Goal: Task Accomplishment & Management: Manage account settings

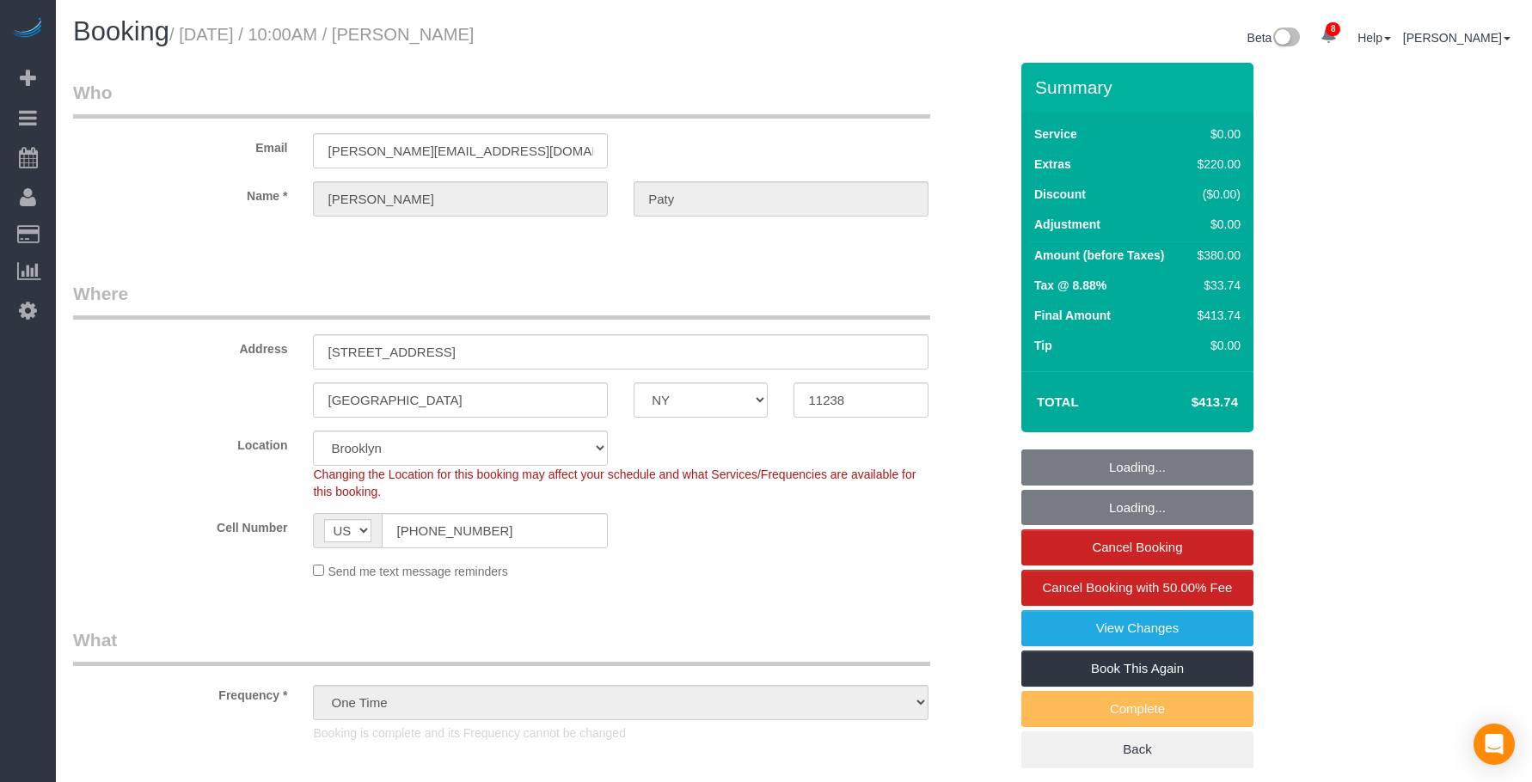
select select "NY"
select select "spot1"
select select "number:89"
select select "number:90"
select select "number:15"
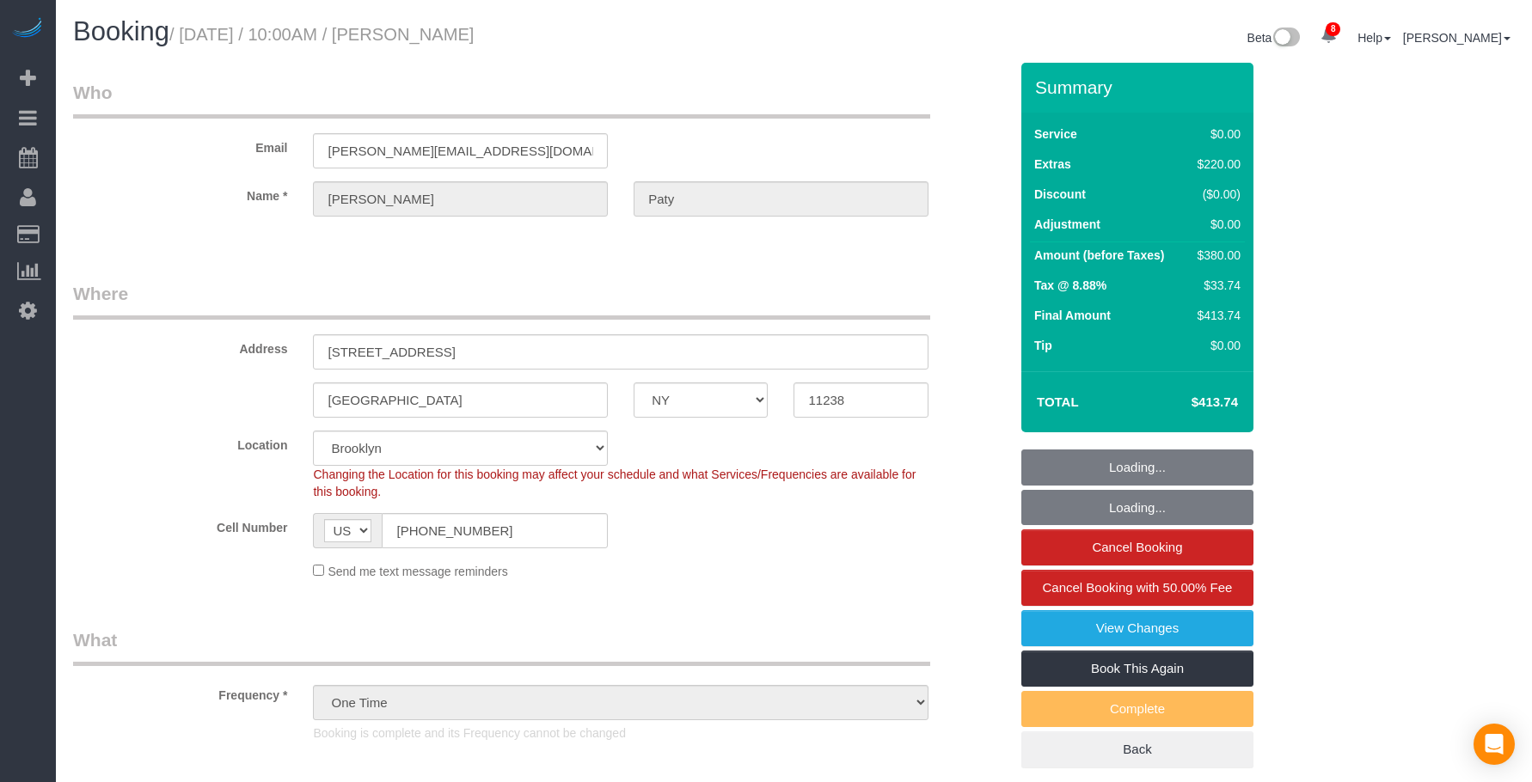
select select "number:5"
select select "1"
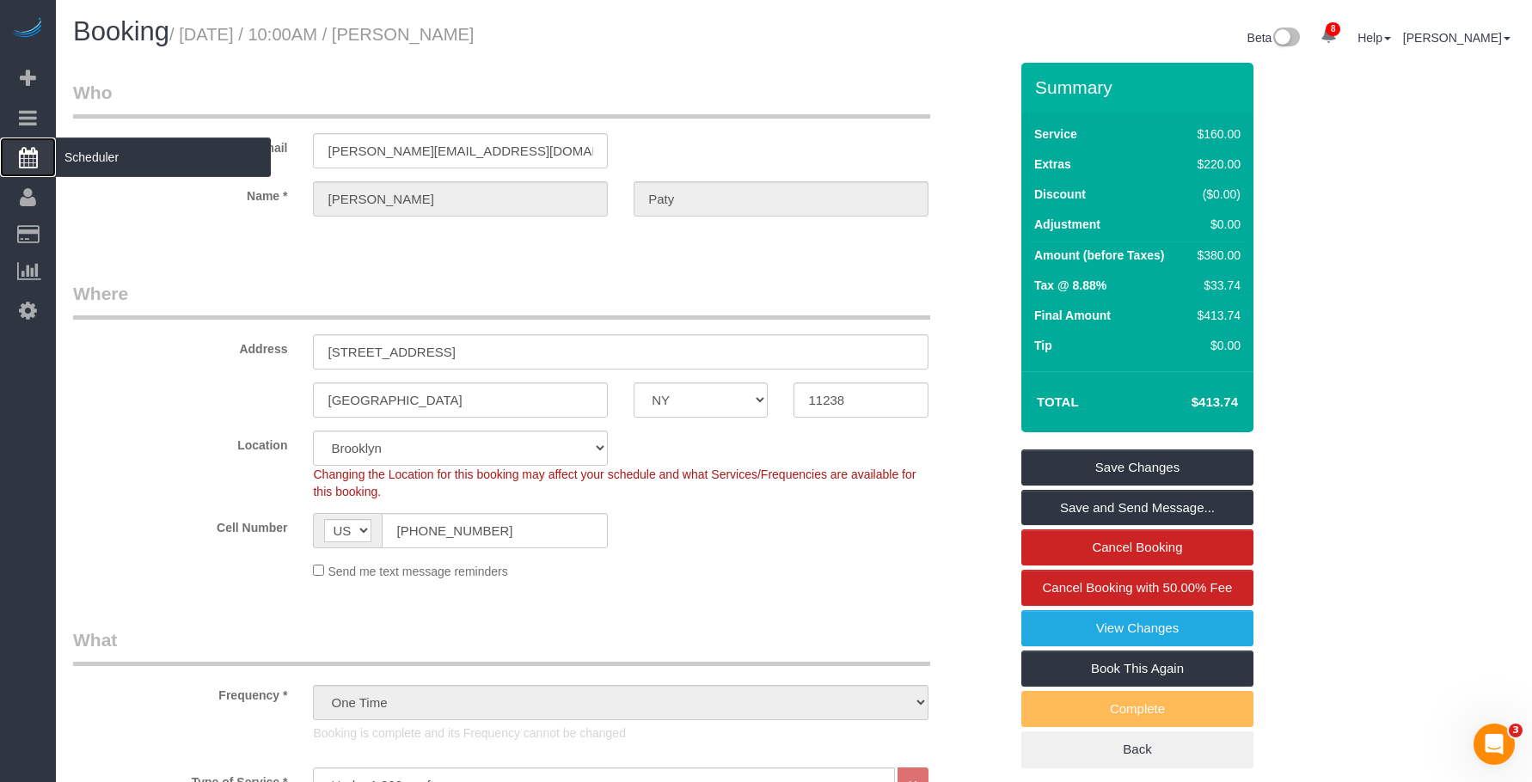
click at [139, 172] on span "Scheduler" at bounding box center [163, 158] width 215 height 40
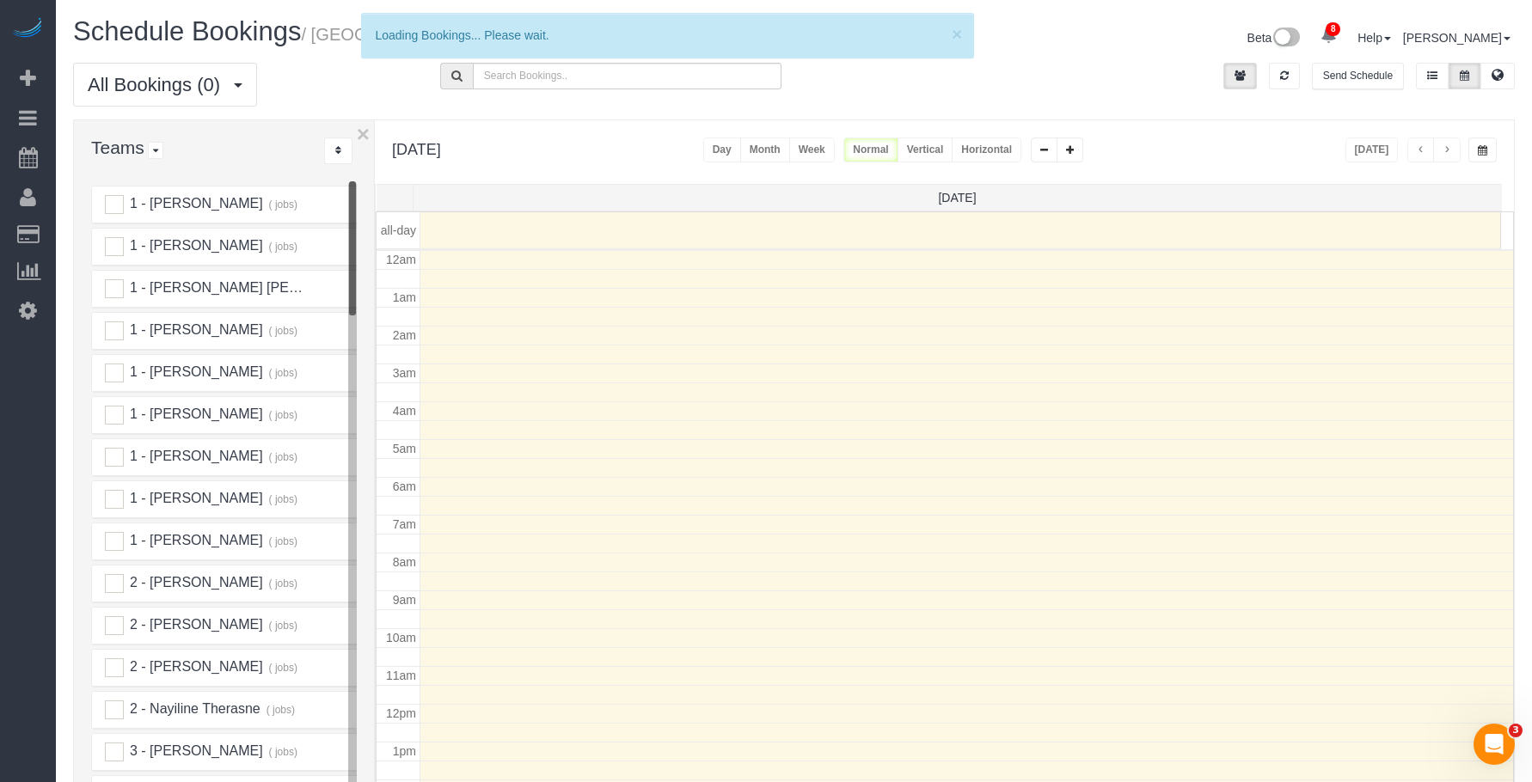
scroll to position [228, 0]
click at [1502, 70] on icon at bounding box center [1498, 75] width 12 height 10
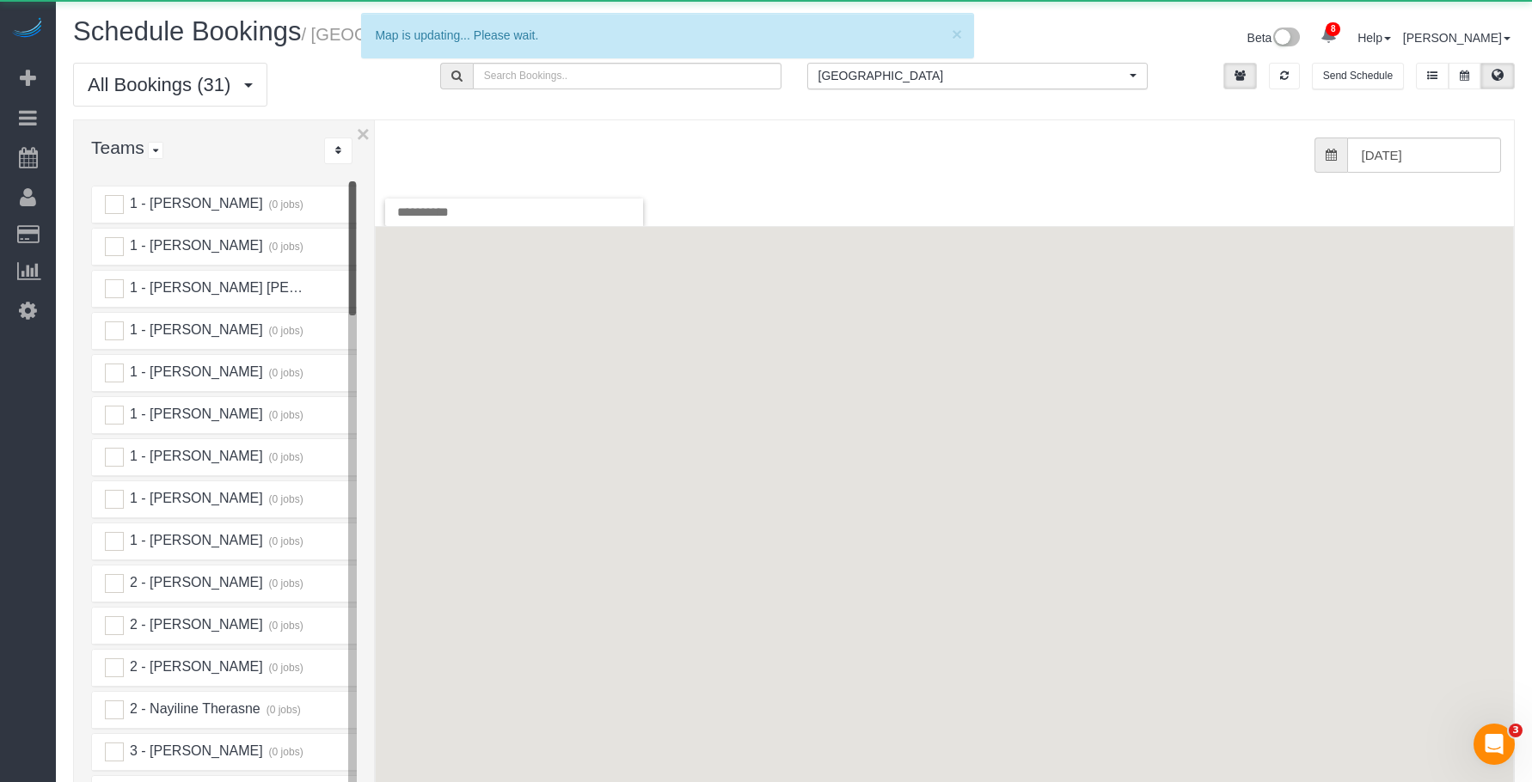
click at [942, 81] on span "[GEOGRAPHIC_DATA]" at bounding box center [972, 75] width 308 height 17
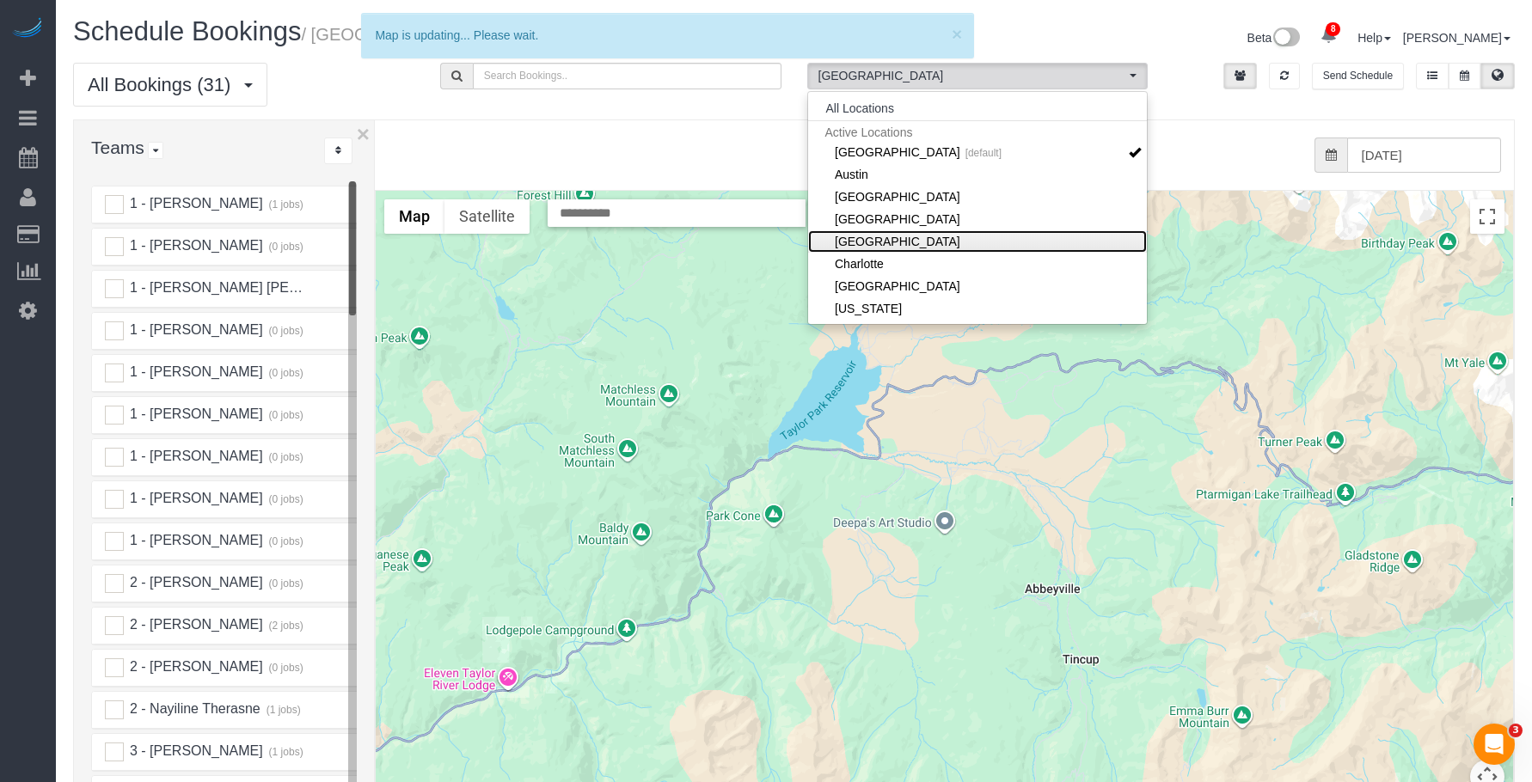
click at [901, 236] on link "[GEOGRAPHIC_DATA]" at bounding box center [978, 241] width 340 height 22
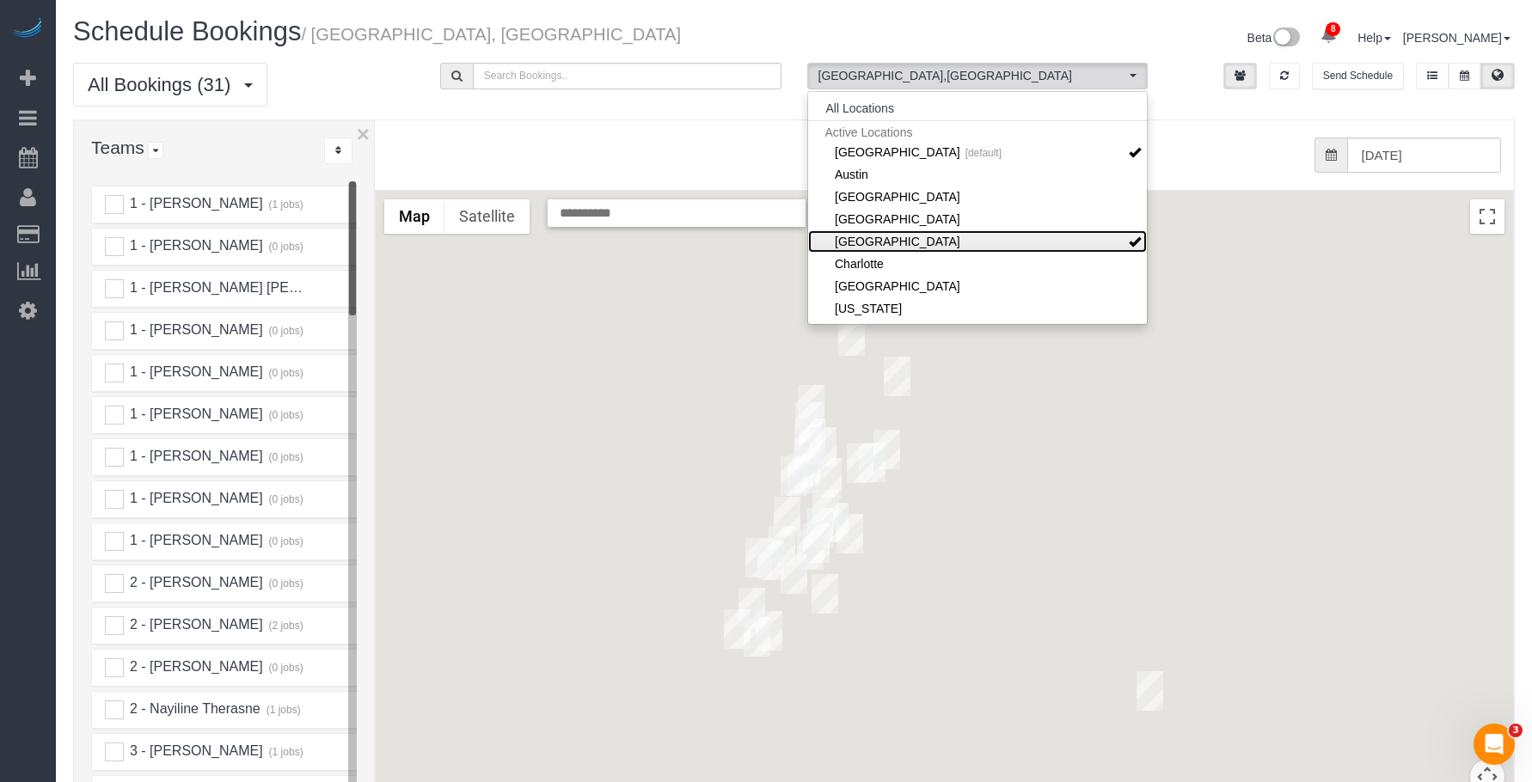
scroll to position [86, 0]
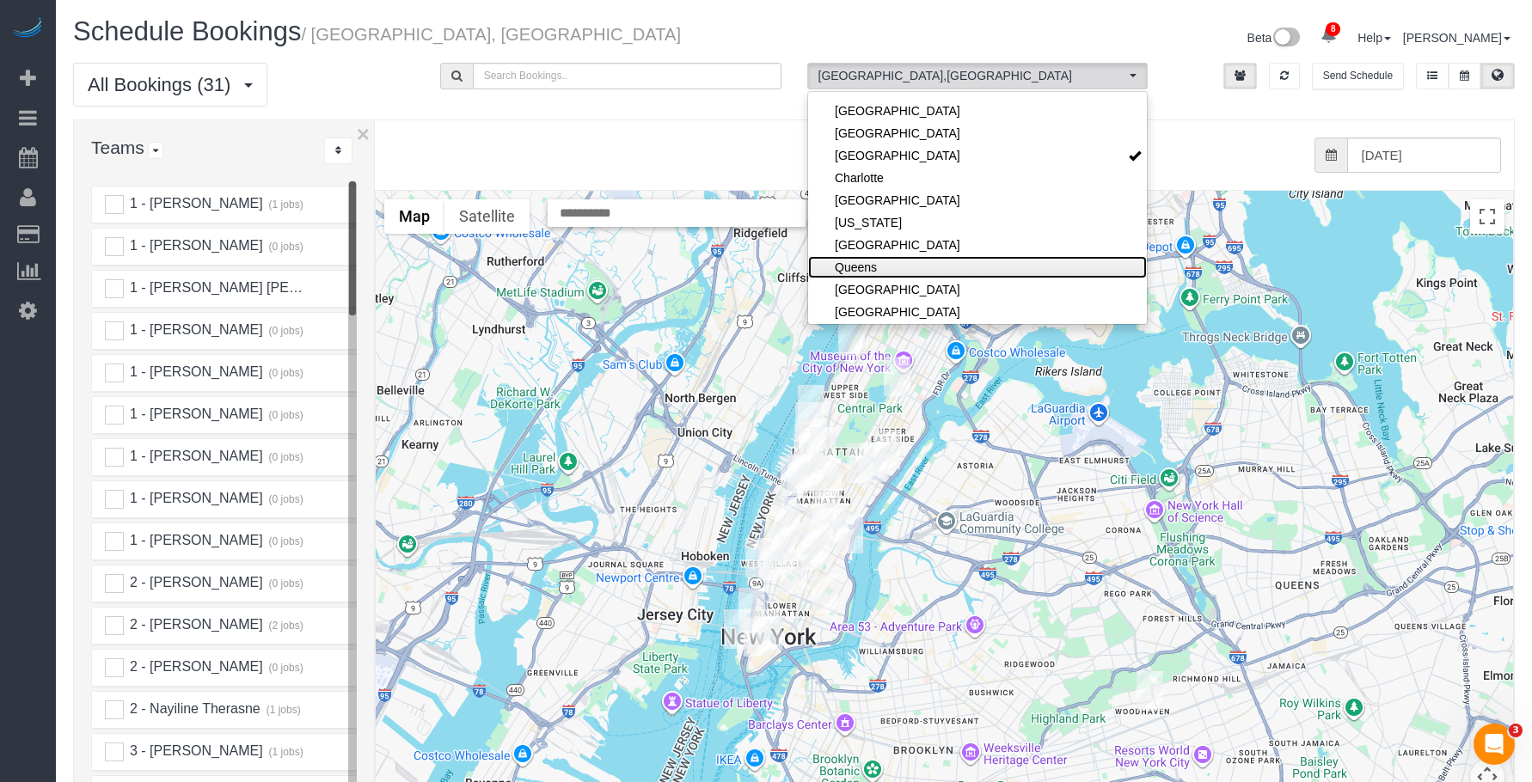
click at [909, 269] on link "Queens" at bounding box center [978, 267] width 340 height 22
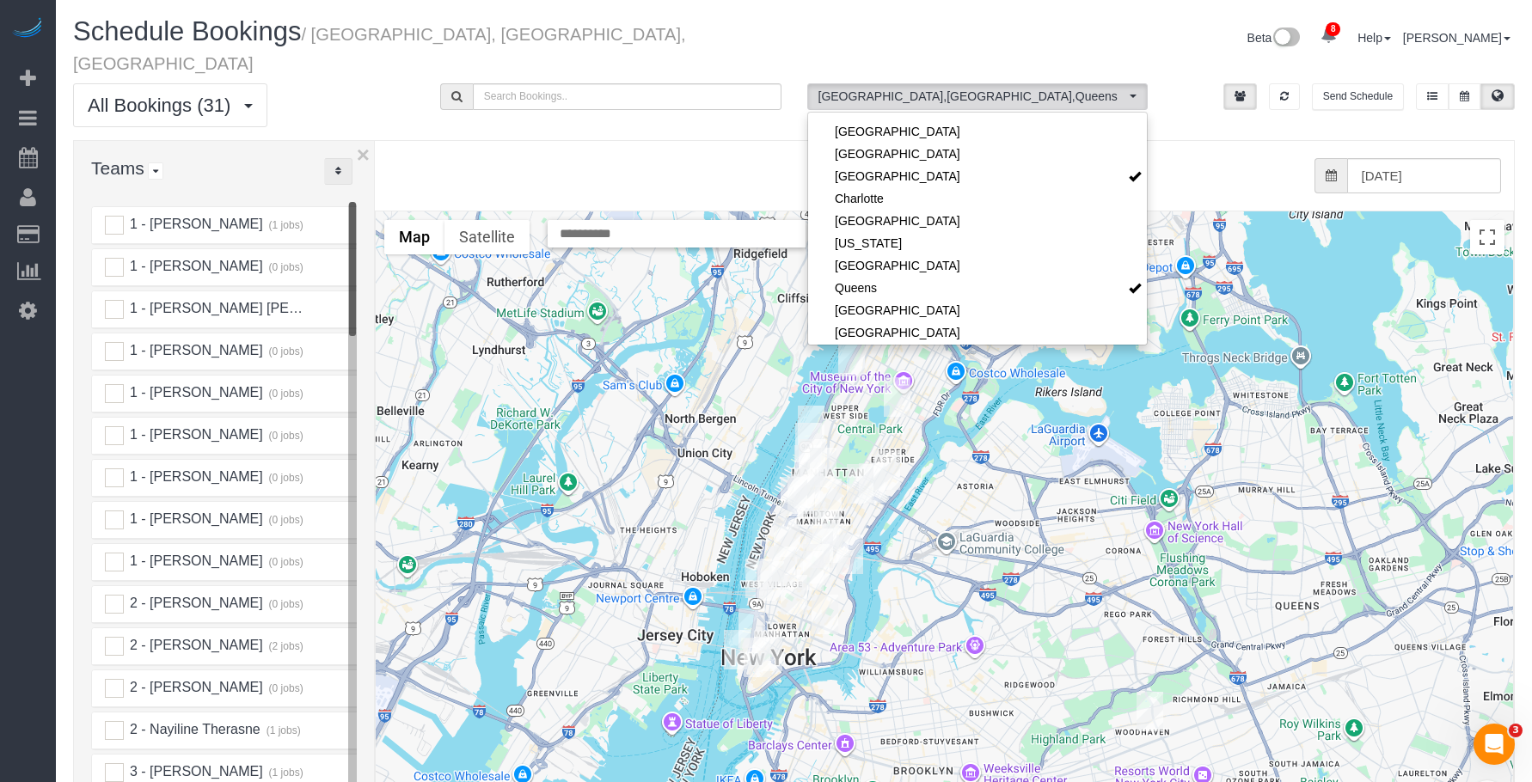
click at [341, 158] on button "..." at bounding box center [338, 171] width 28 height 27
click at [393, 214] on link "A-Z" at bounding box center [393, 225] width 136 height 22
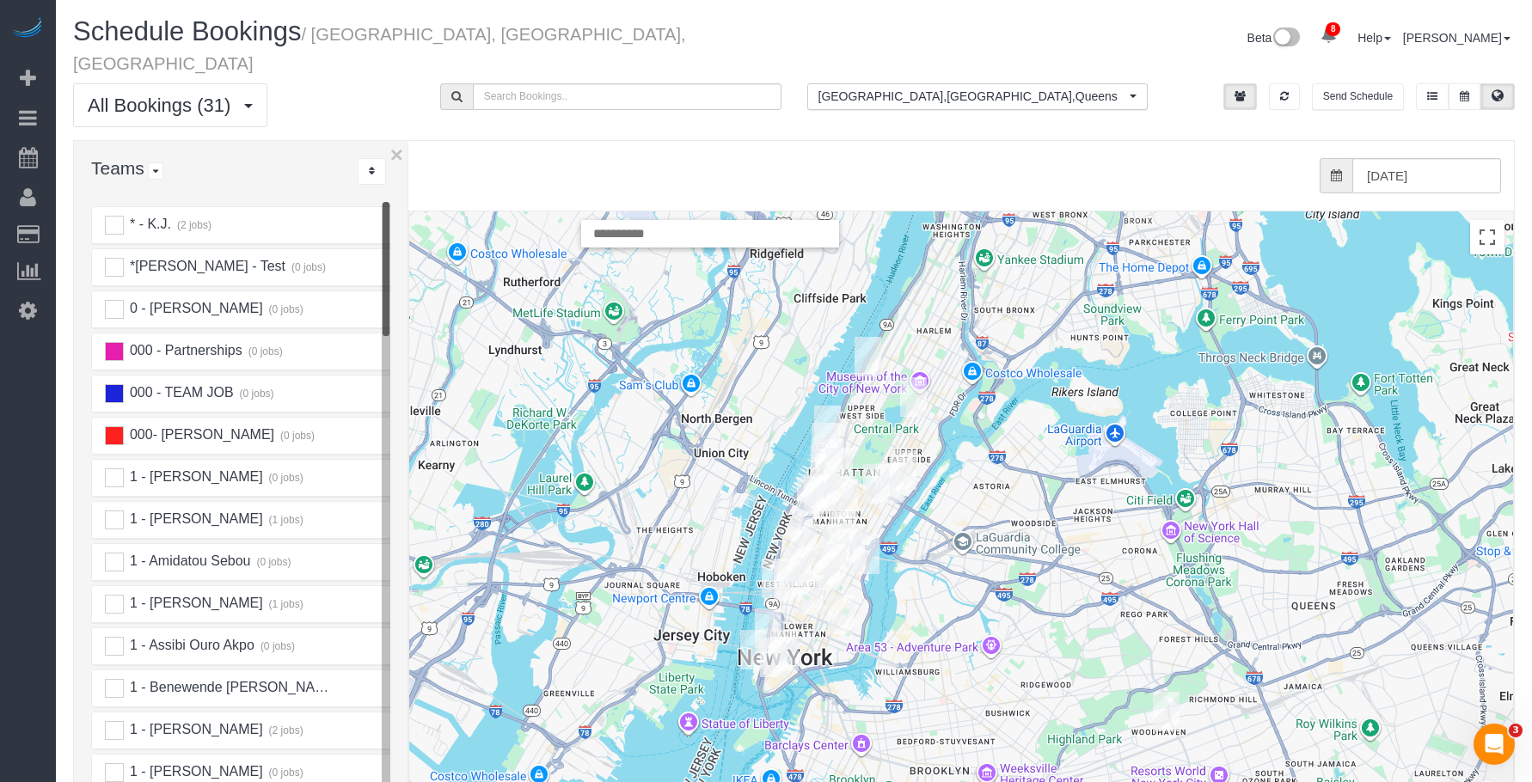
drag, startPoint x: 374, startPoint y: 178, endPoint x: 407, endPoint y: 177, distance: 32.7
click at [407, 177] on div at bounding box center [409, 524] width 6 height 766
